Goal: Find specific page/section: Find specific page/section

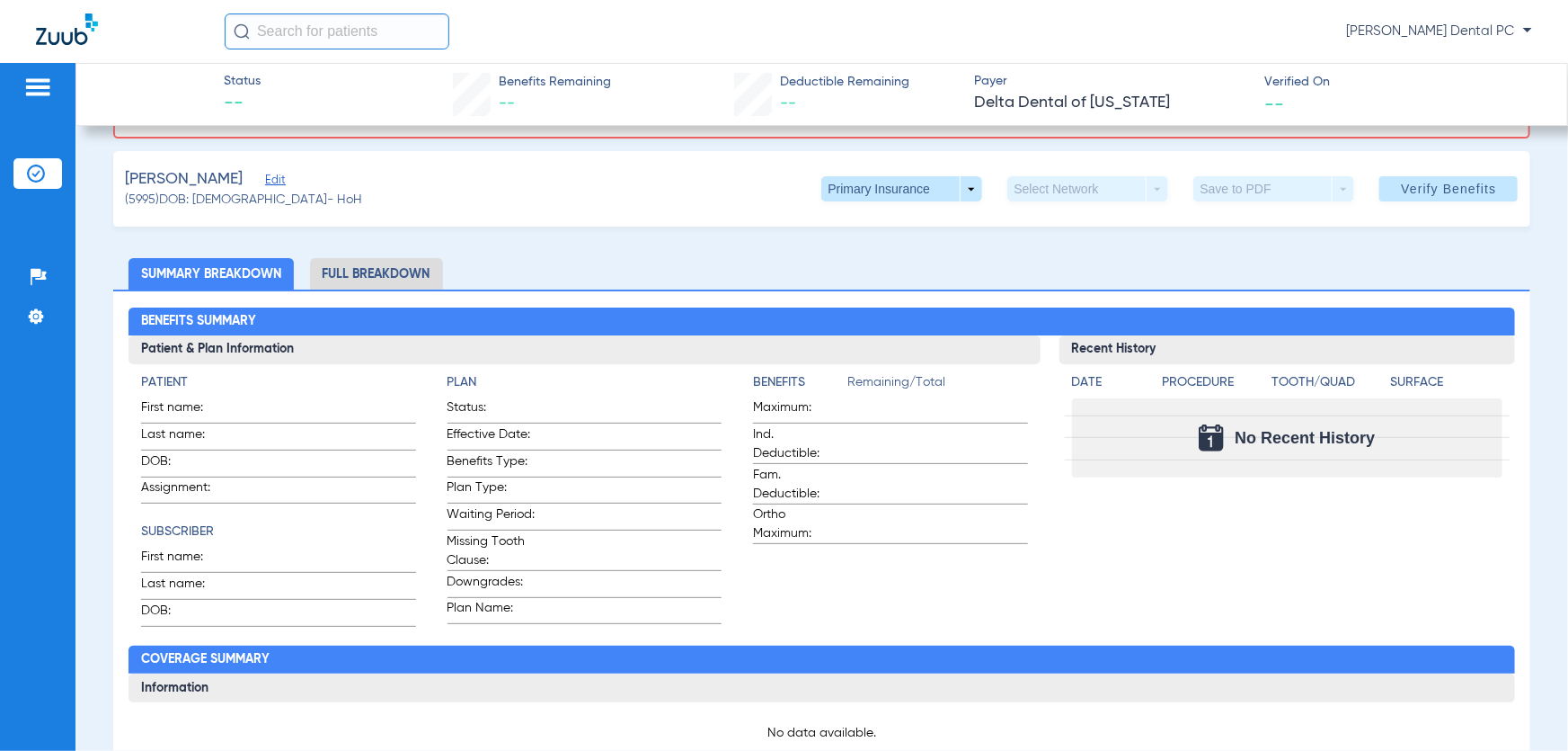
scroll to position [163, 0]
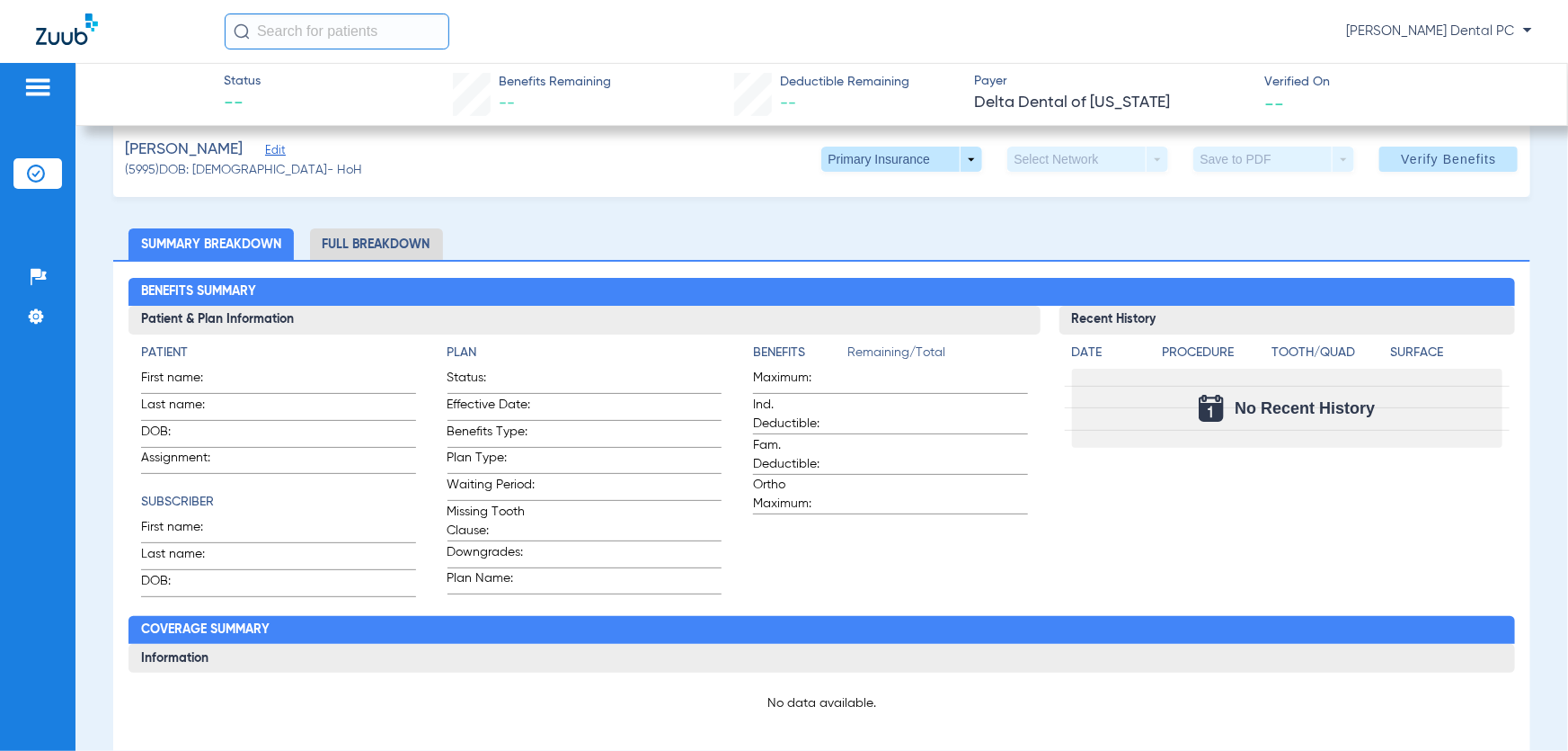
click at [36, 166] on img at bounding box center [35, 173] width 18 height 18
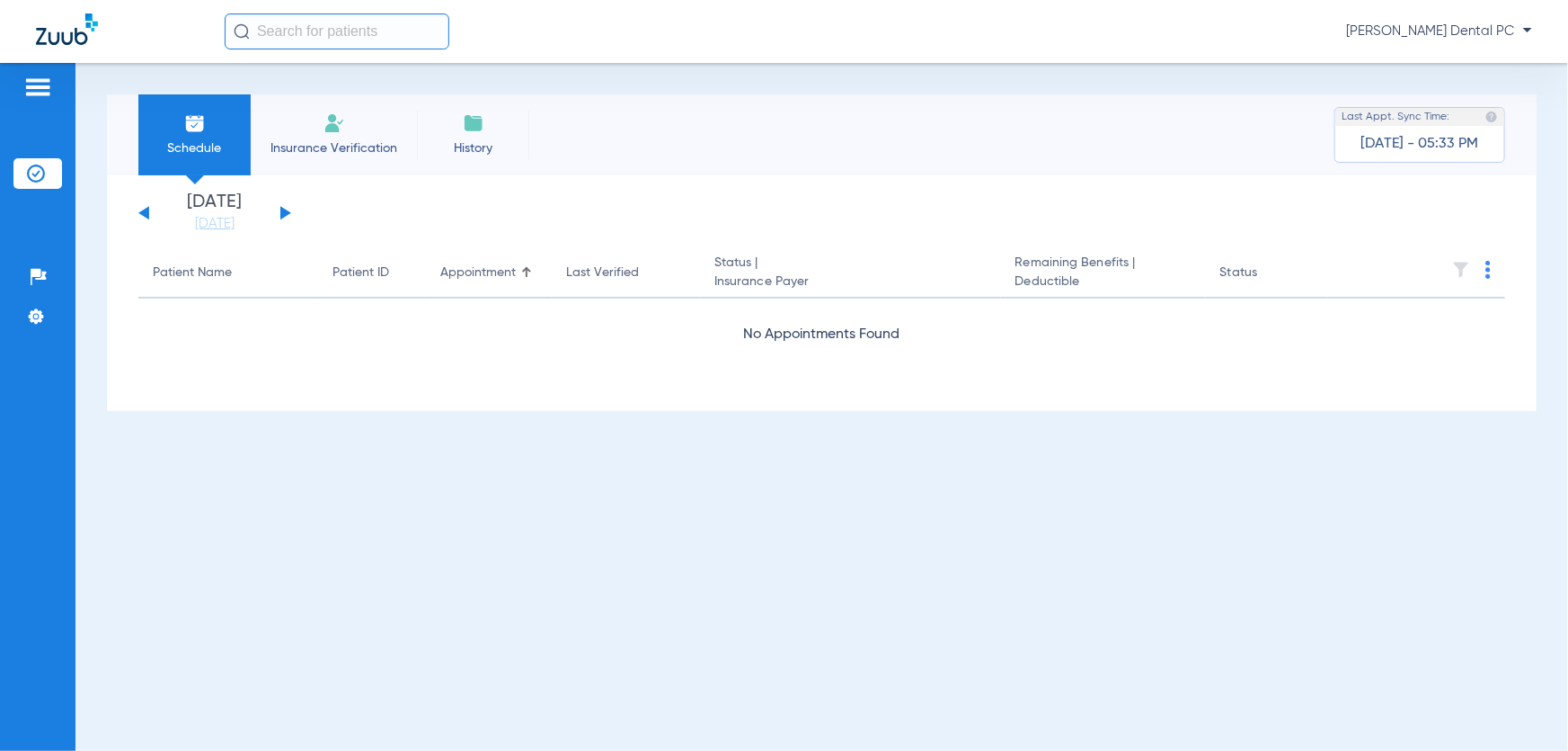
click at [292, 215] on app-single-date-navigator "[DATE] [DATE] [DATE] [DATE] [DATE] [DATE] [DATE] [DATE] [DATE] [DATE] [DATE] [D…" at bounding box center [822, 213] width 1366 height 40
click at [282, 214] on button at bounding box center [286, 213] width 11 height 14
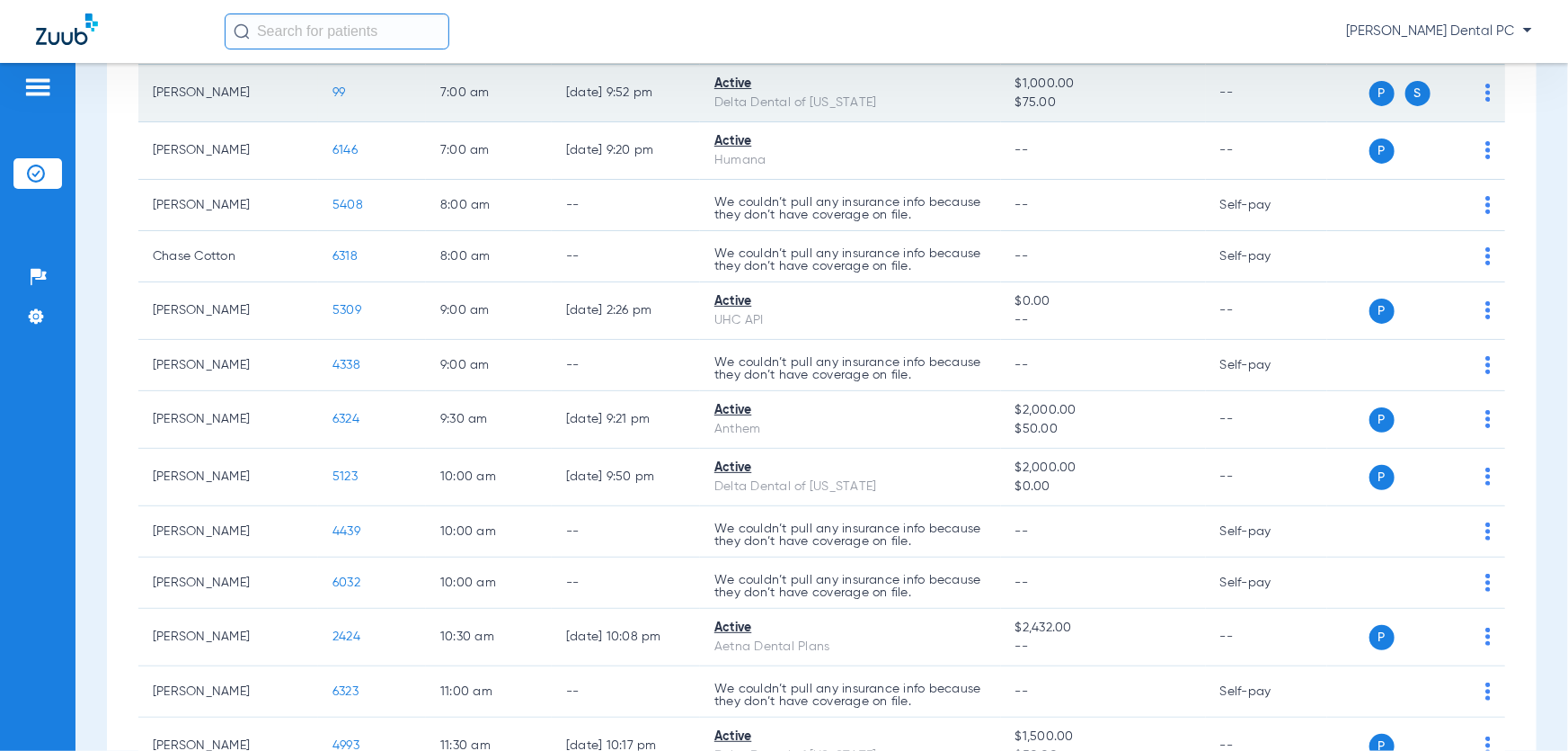
scroll to position [490, 0]
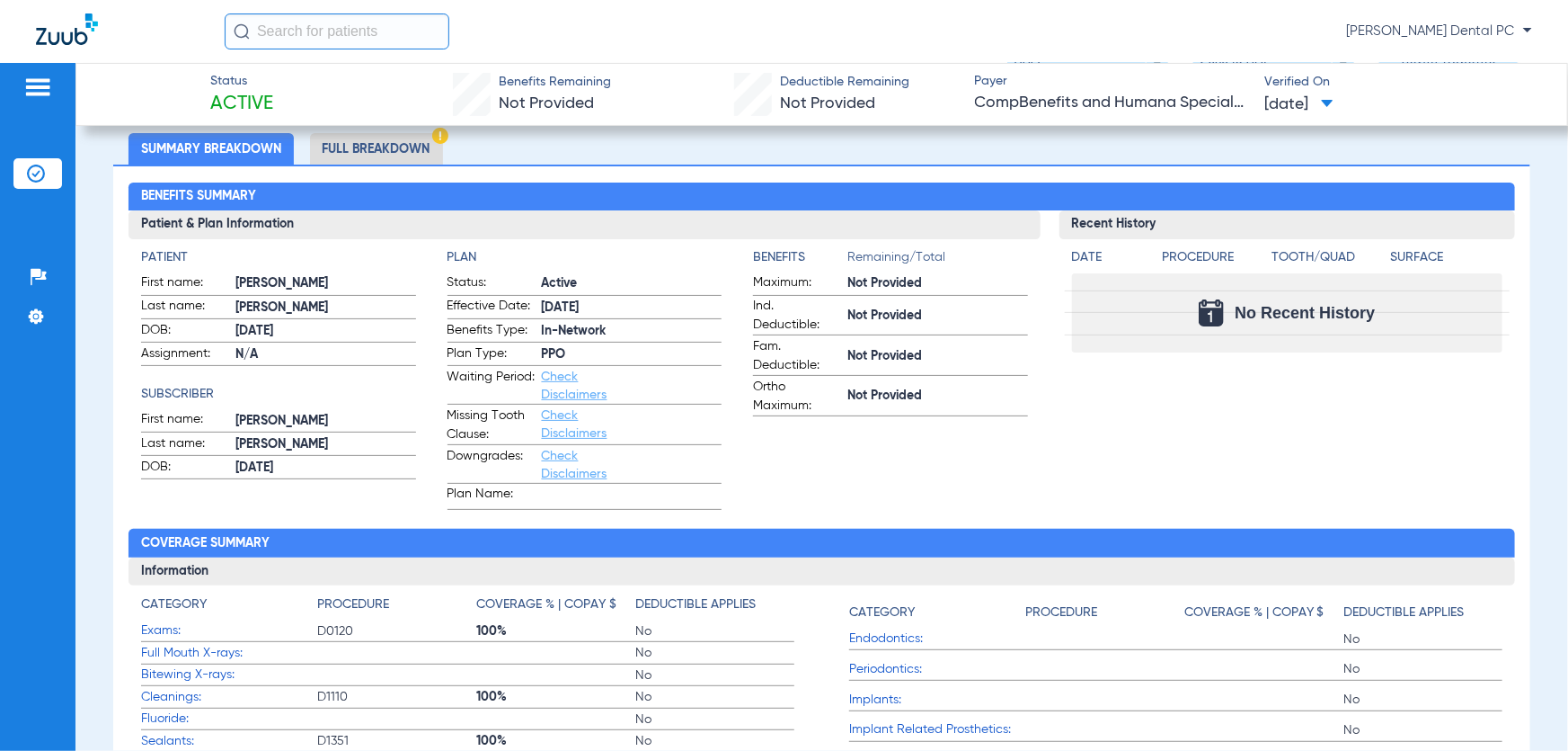
scroll to position [163, 0]
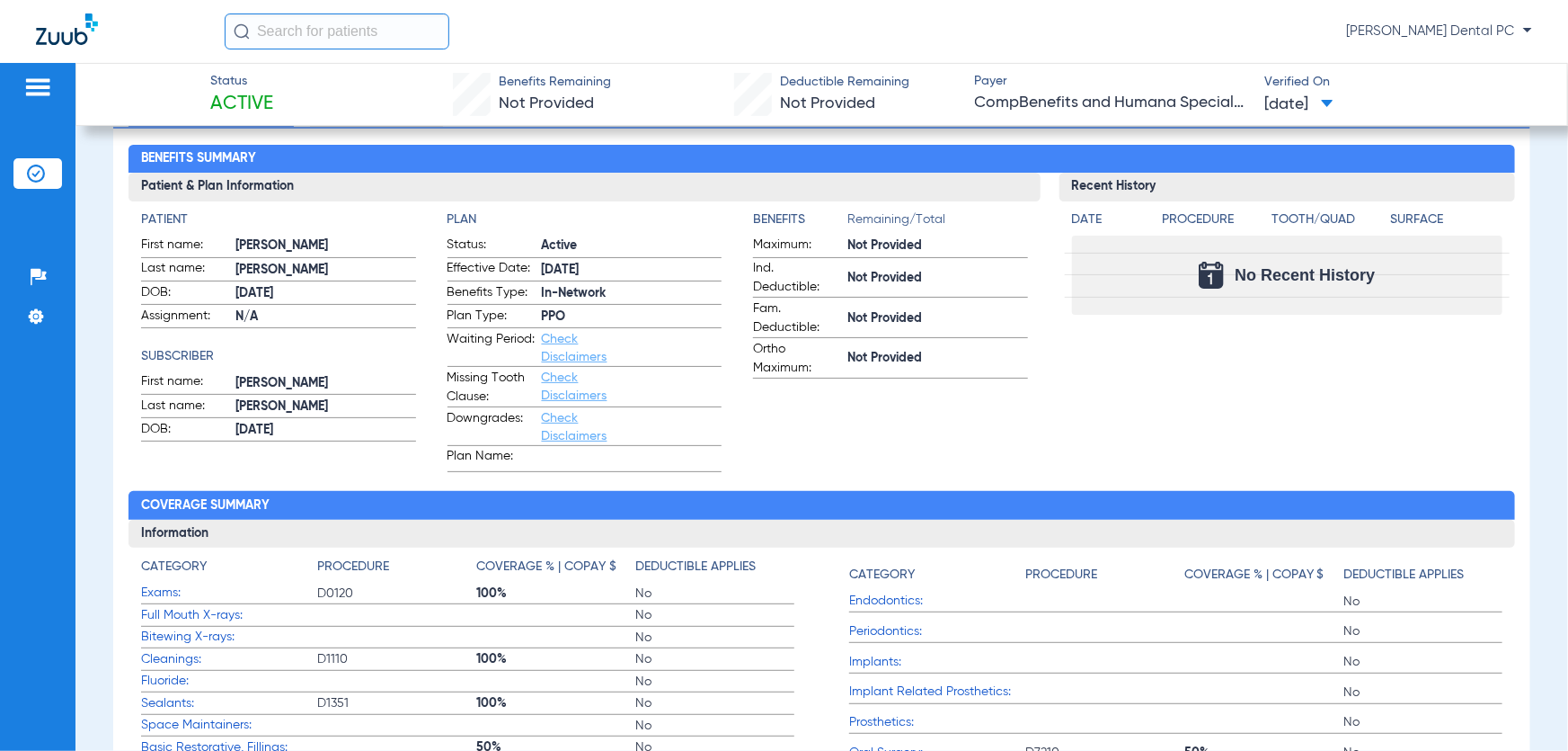
click at [33, 178] on img at bounding box center [35, 173] width 18 height 18
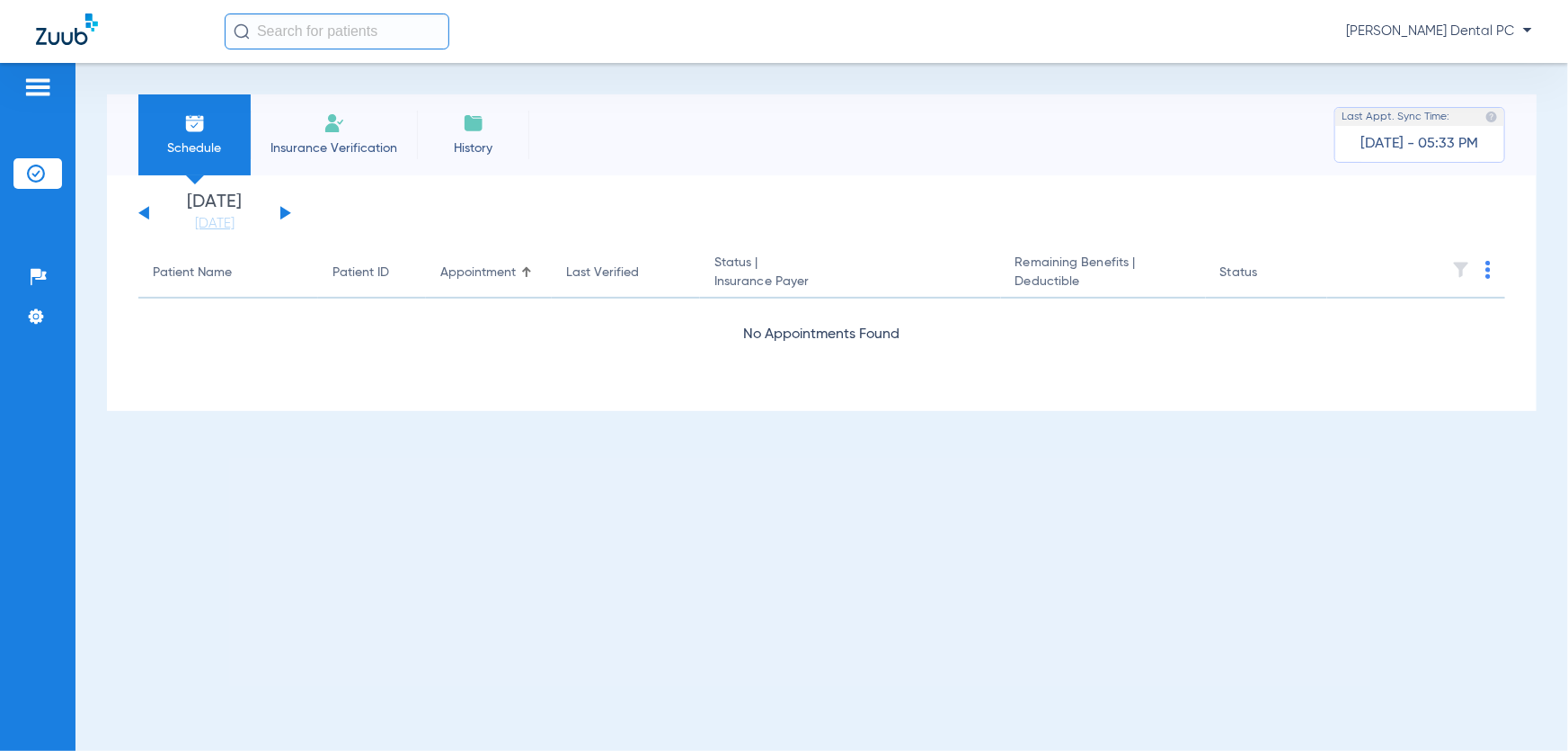
click at [280, 214] on button at bounding box center [286, 213] width 11 height 14
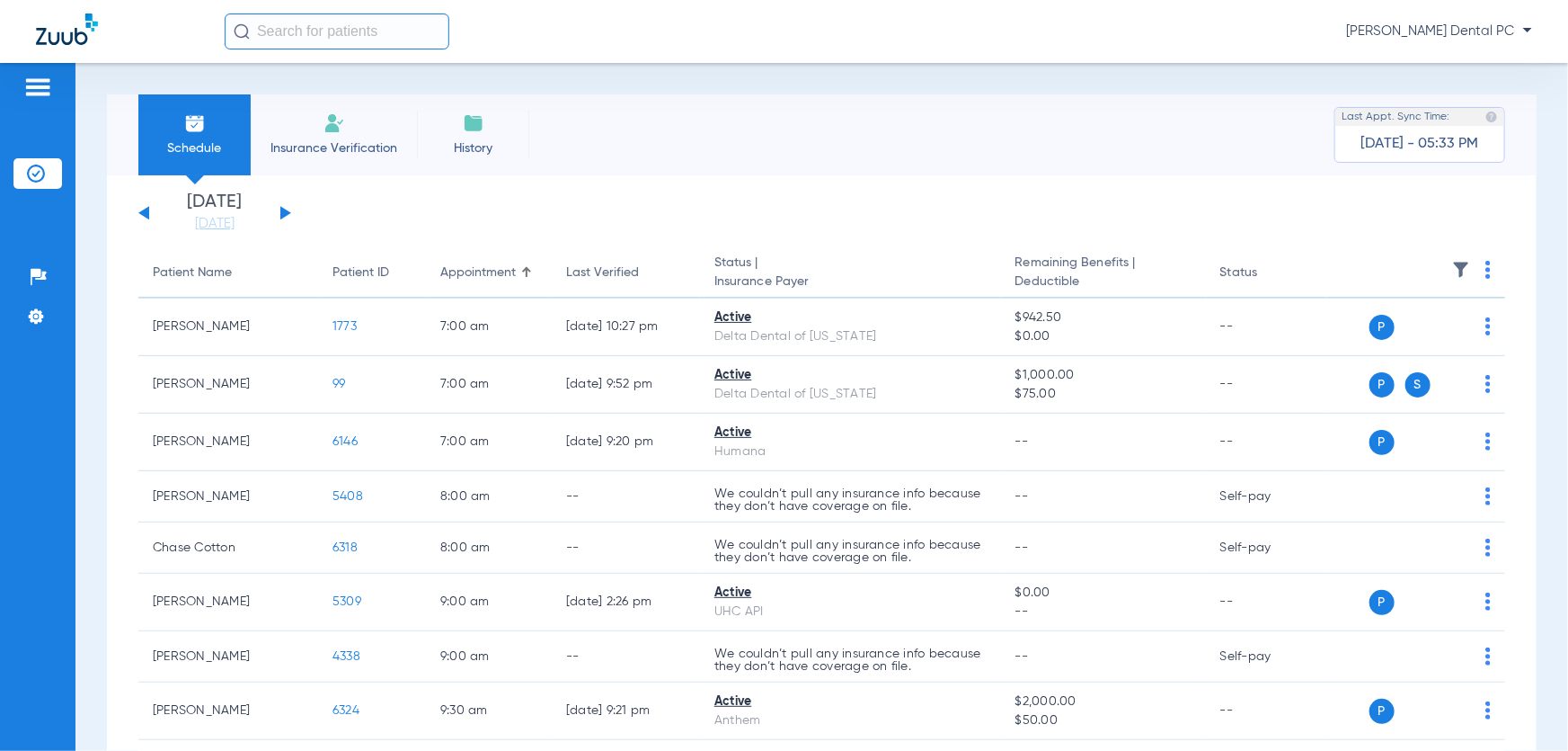
click at [285, 211] on button at bounding box center [286, 213] width 11 height 14
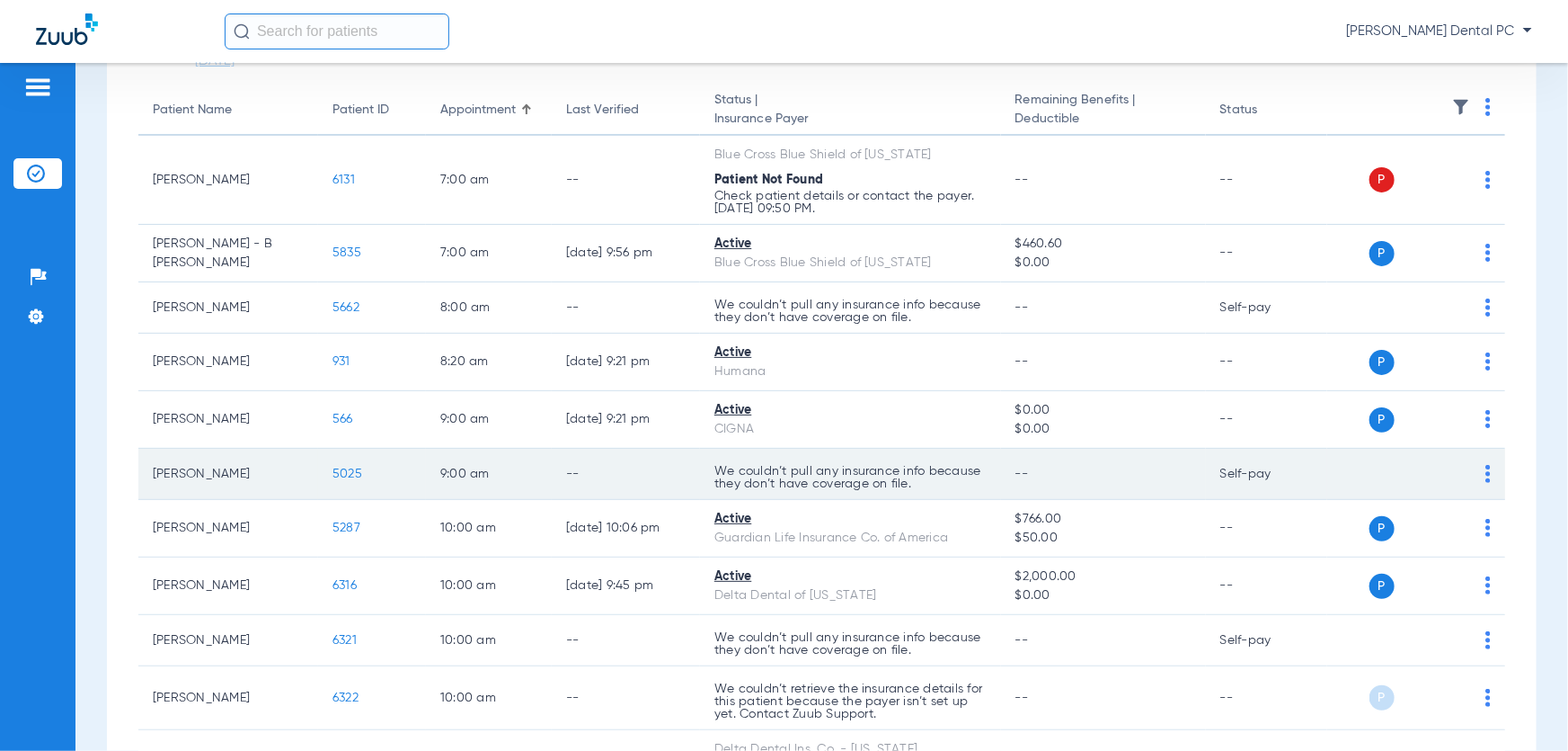
scroll to position [326, 0]
